Goal: Find specific page/section: Find specific page/section

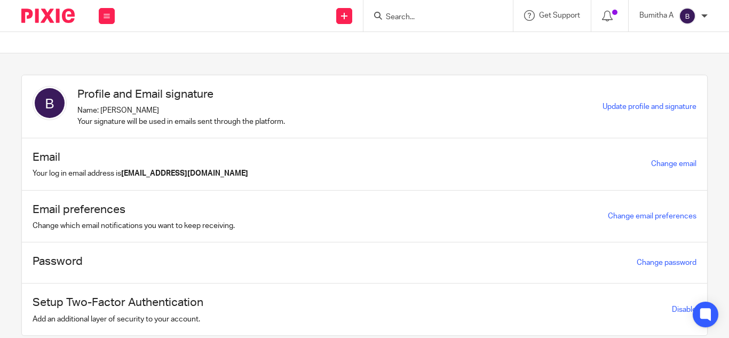
click at [397, 13] on input "Search" at bounding box center [433, 18] width 96 height 10
click at [704, 16] on div at bounding box center [704, 16] width 6 height 6
click at [393, 13] on input "Search" at bounding box center [433, 18] width 96 height 10
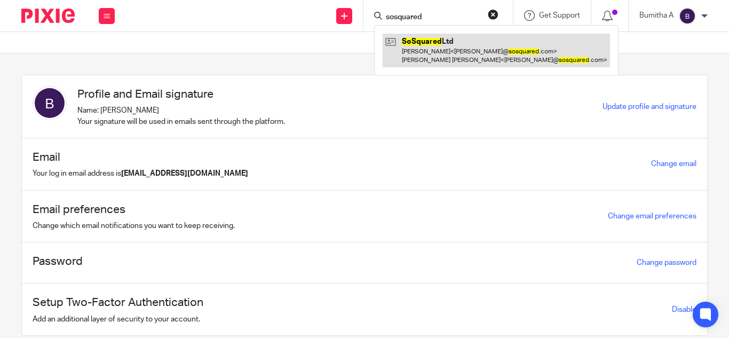
type input "sosquared"
click at [427, 60] on link at bounding box center [496, 50] width 227 height 33
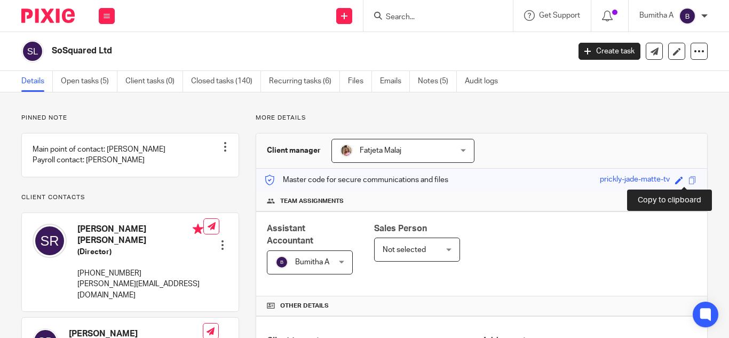
click at [688, 181] on span at bounding box center [692, 180] width 8 height 8
